Goal: Use online tool/utility: Use online tool/utility

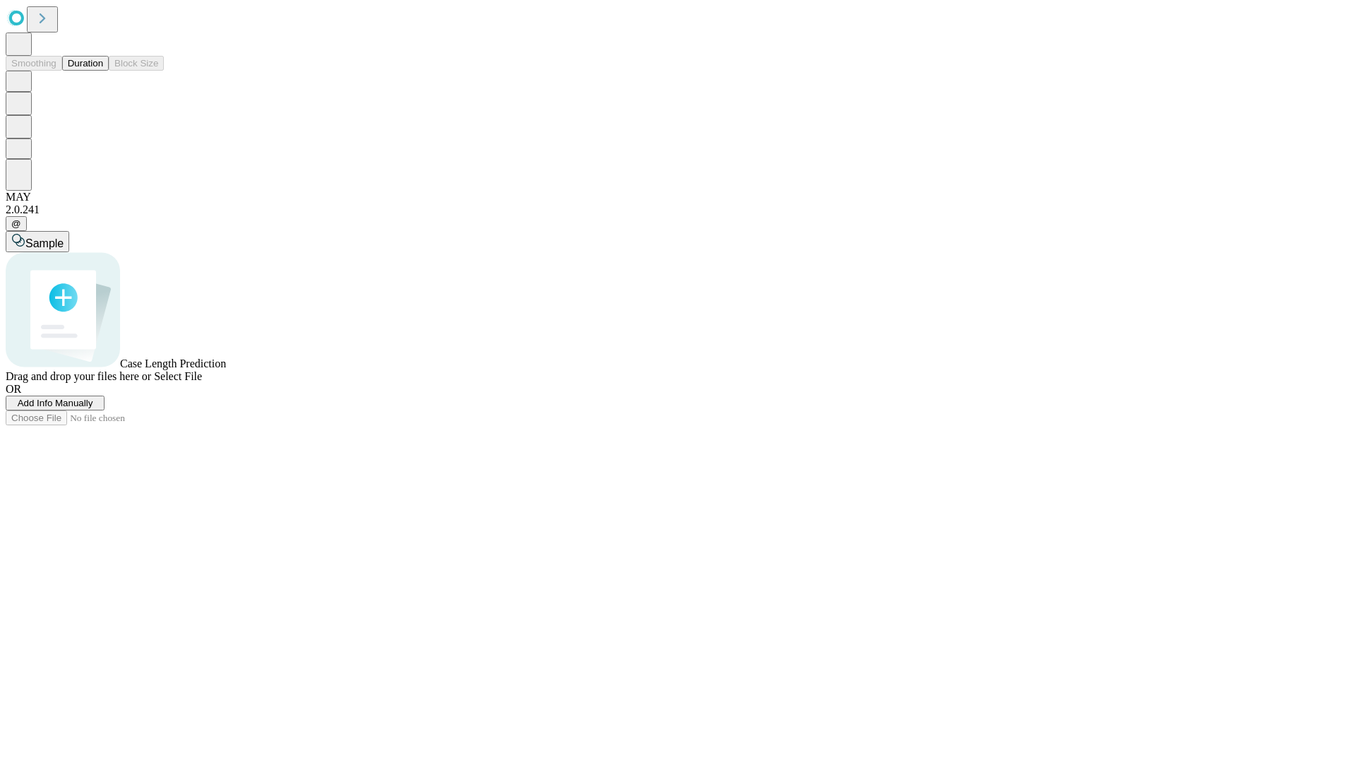
click at [103, 71] on button "Duration" at bounding box center [85, 63] width 47 height 15
click at [202, 382] on span "Select File" at bounding box center [178, 376] width 48 height 12
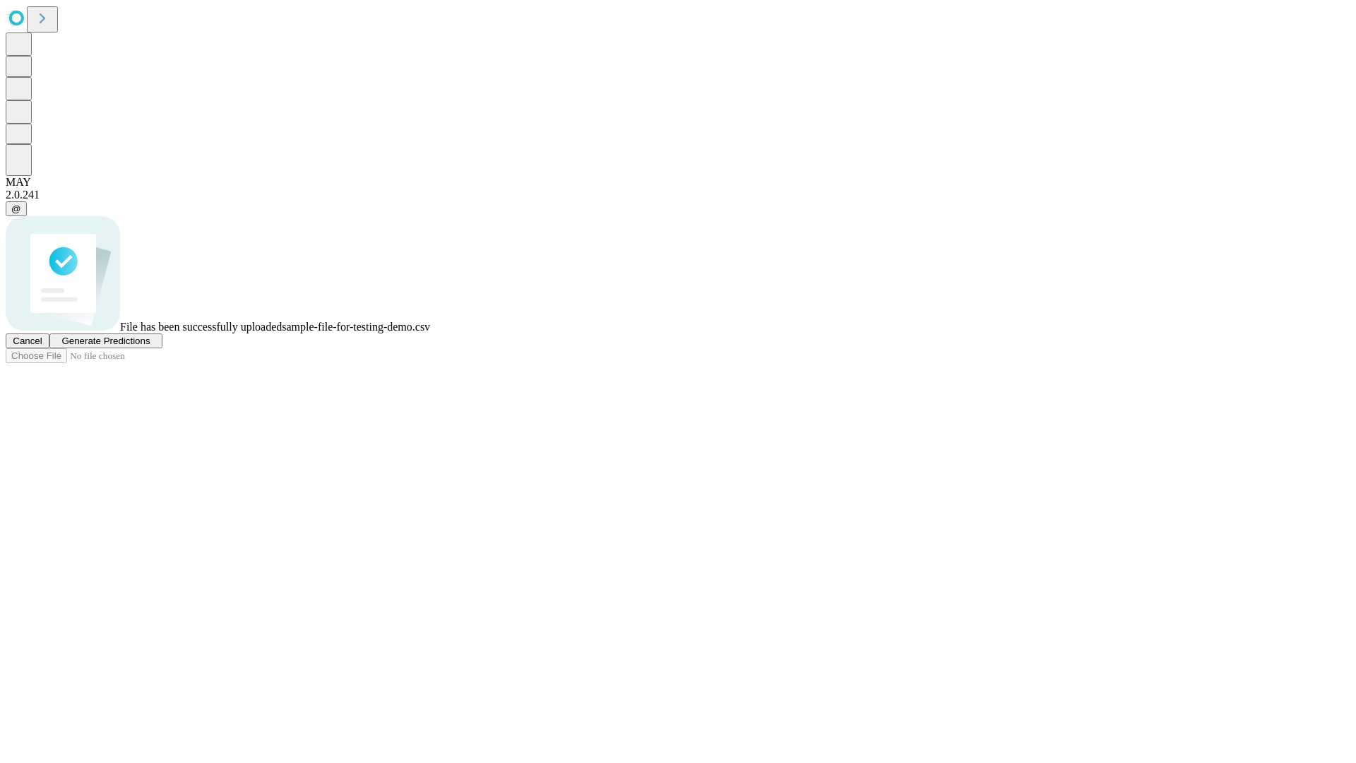
click at [150, 346] on span "Generate Predictions" at bounding box center [105, 340] width 88 height 11
